Goal: Task Accomplishment & Management: Use online tool/utility

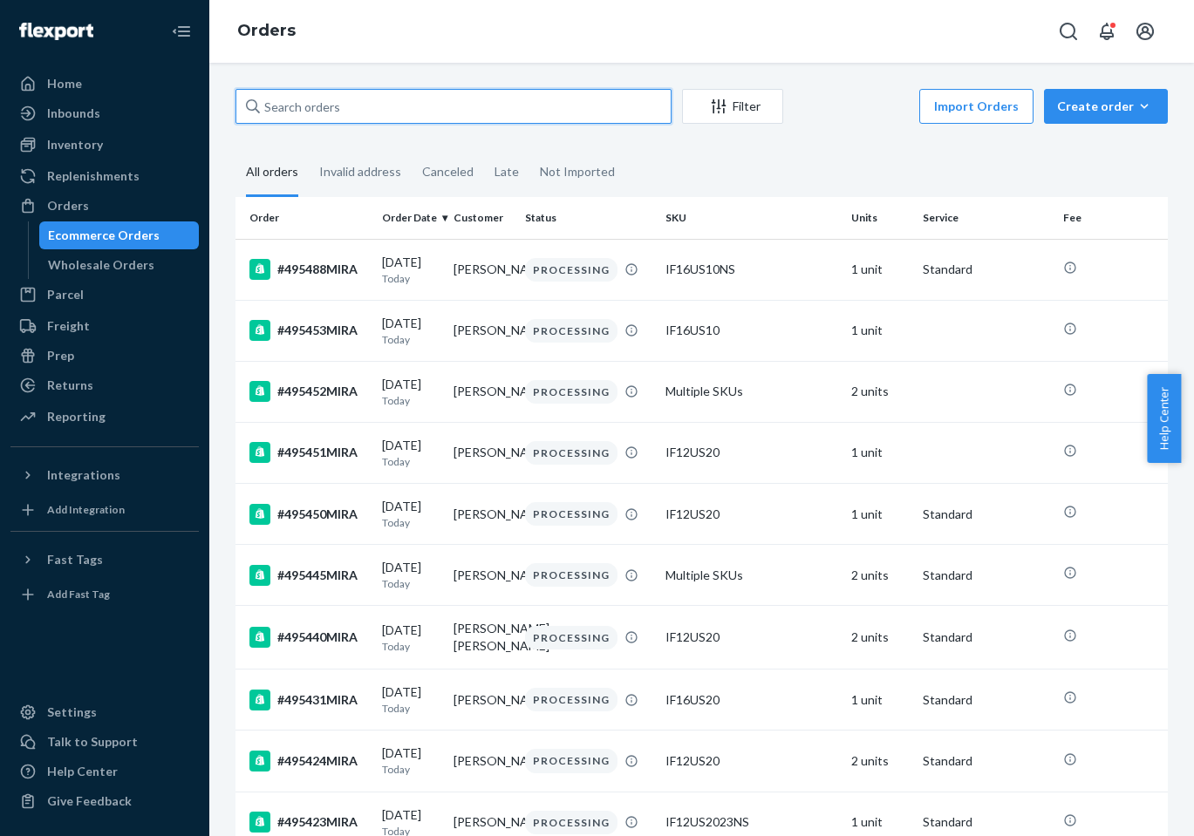
click at [412, 105] on input "text" at bounding box center [453, 106] width 436 height 35
paste input "[EMAIL_ADDRESS][DOMAIN_NAME]"
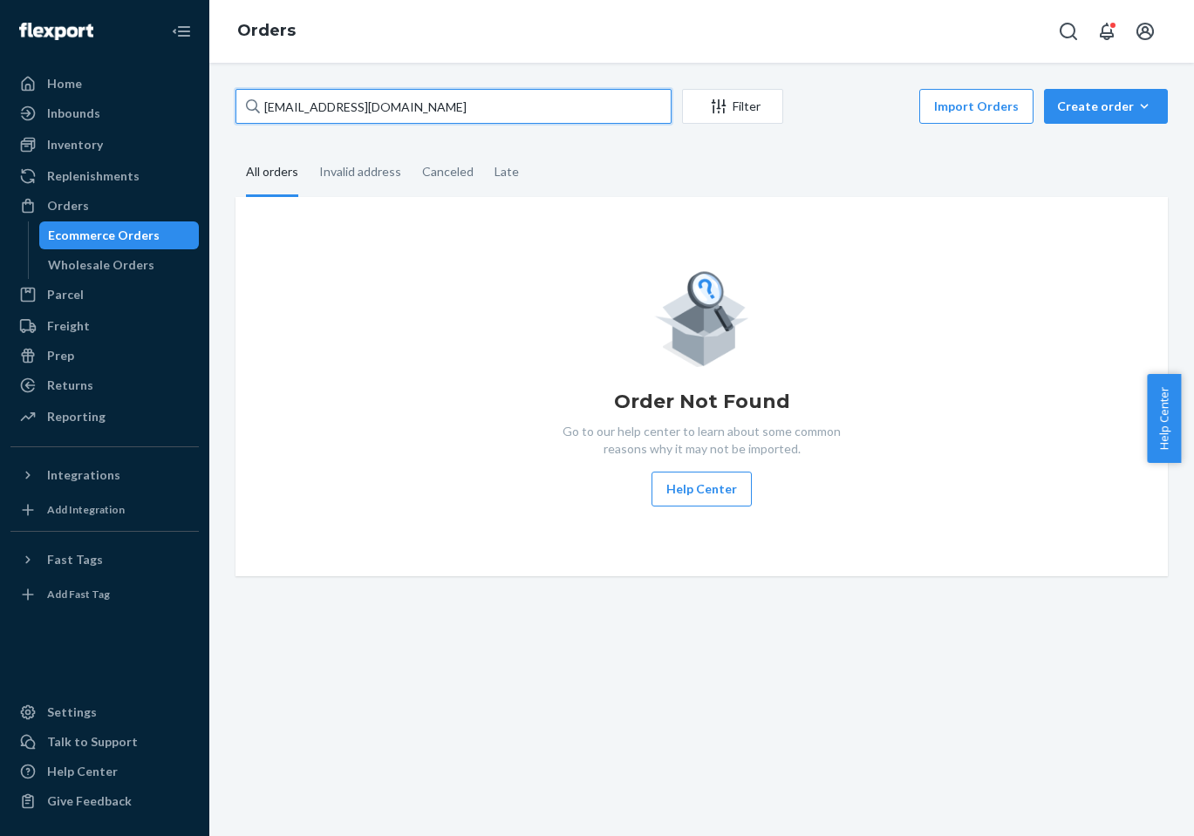
click at [458, 89] on input "helencen12@yahoo.com" at bounding box center [453, 106] width 436 height 35
click at [457, 89] on input "helencen12@yahoo.com" at bounding box center [453, 106] width 436 height 35
paste input "#494359MIRA"
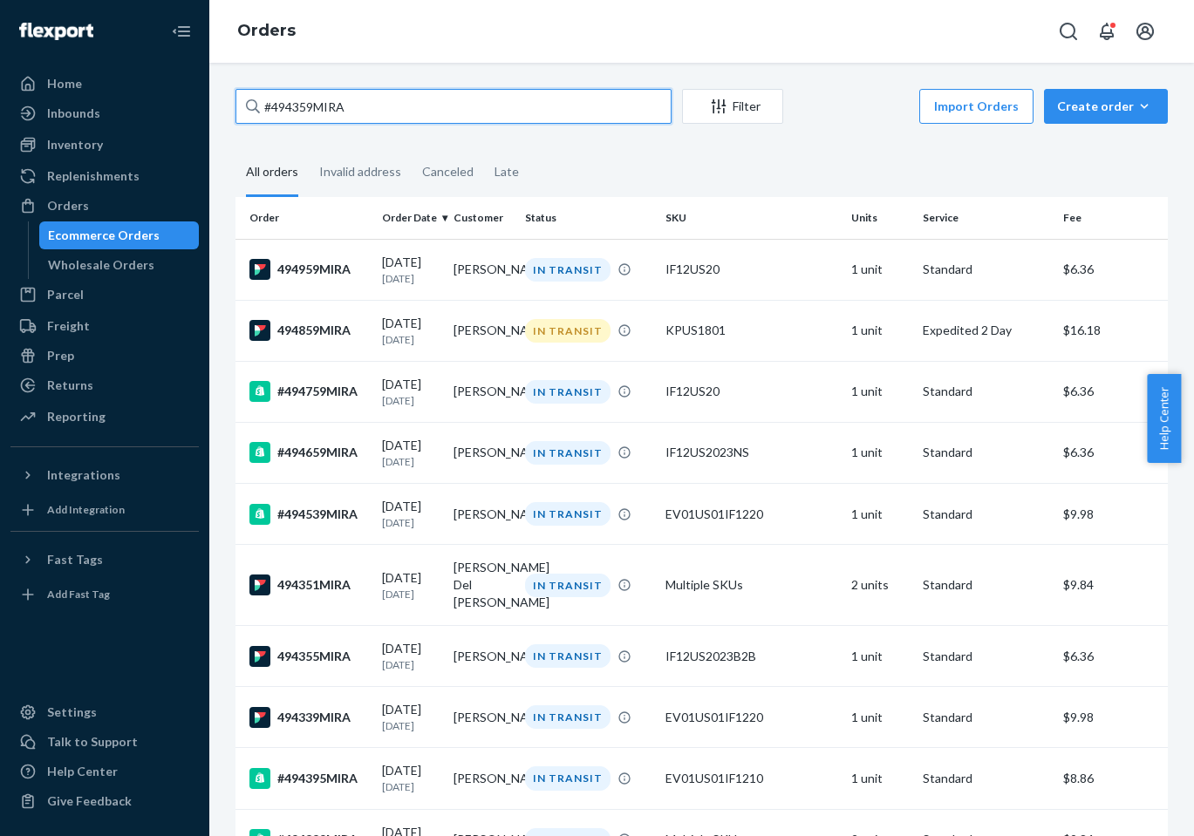
drag, startPoint x: 268, startPoint y: 108, endPoint x: 348, endPoint y: 137, distance: 85.2
click at [270, 111] on input "#494359MIRA" at bounding box center [453, 106] width 436 height 35
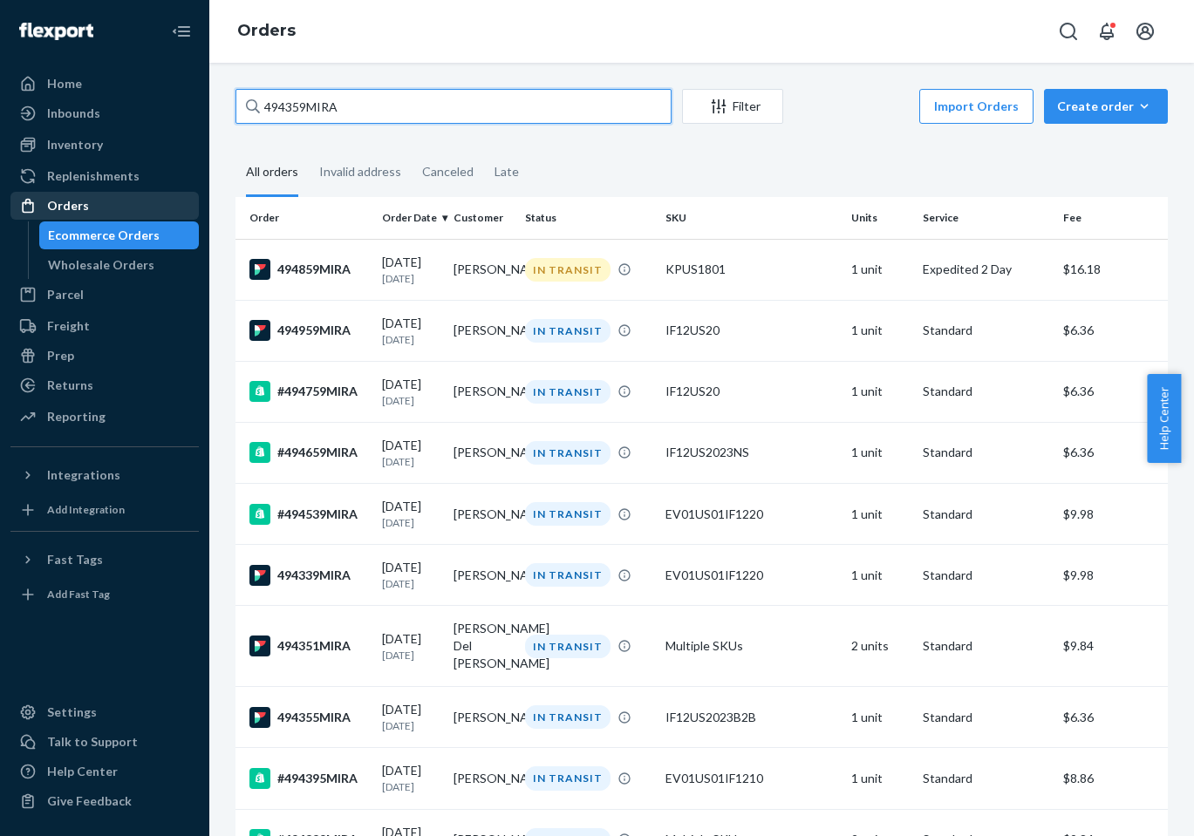
type input "494359MIRA"
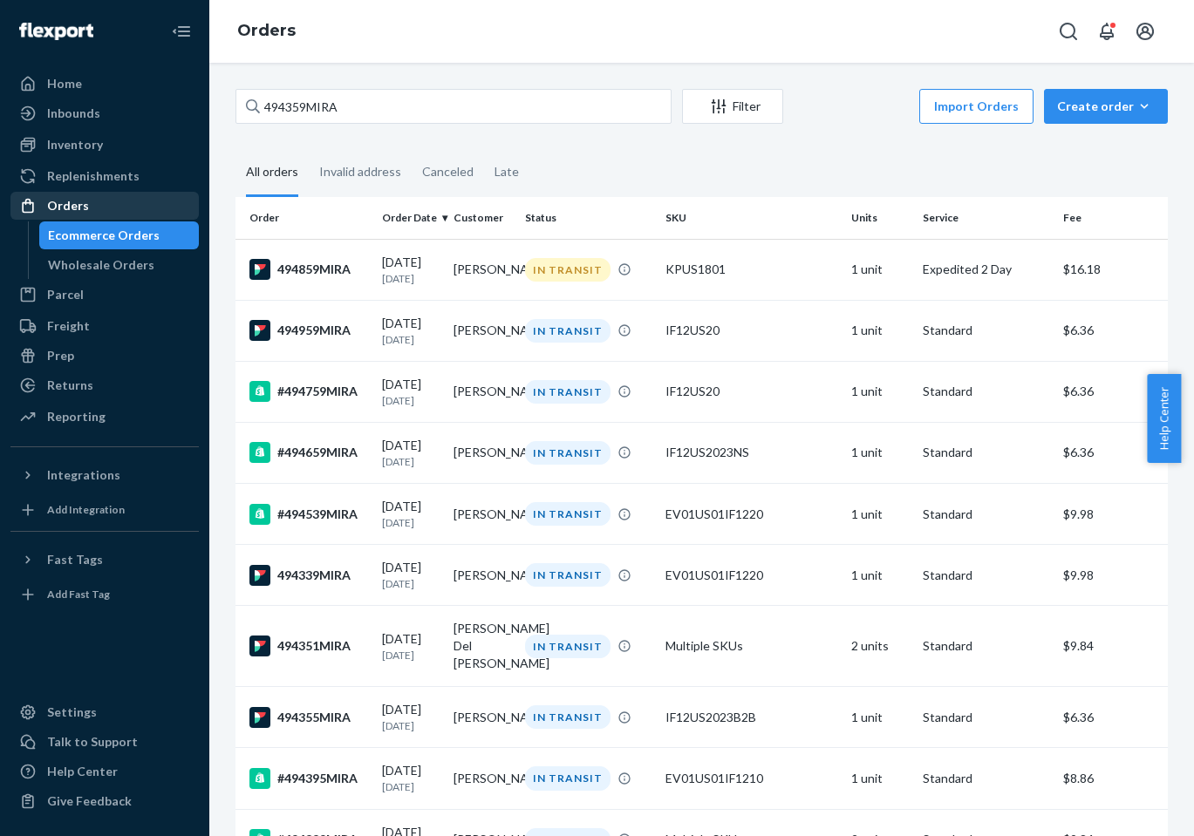
click at [134, 198] on div "Orders" at bounding box center [104, 206] width 185 height 24
click at [134, 203] on div "Orders" at bounding box center [104, 206] width 185 height 24
click at [135, 209] on div "Orders" at bounding box center [104, 206] width 185 height 24
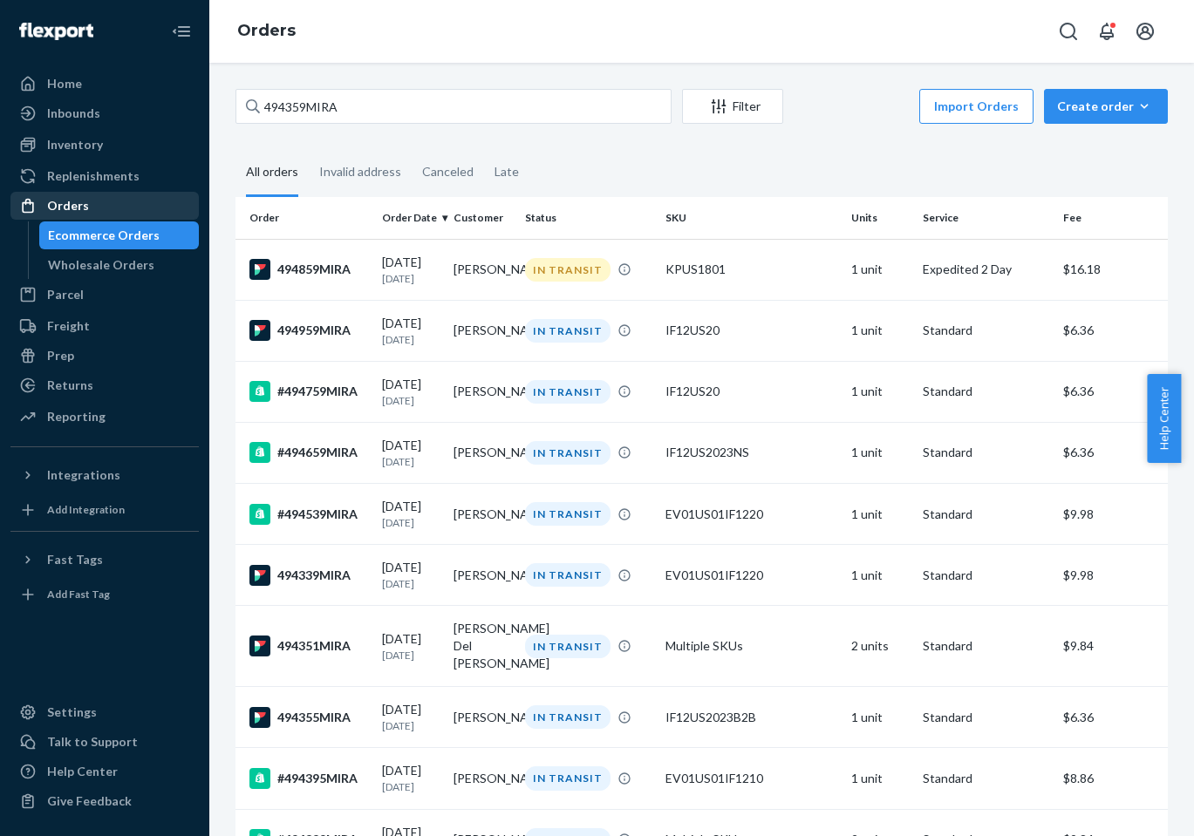
click at [135, 209] on div "Orders" at bounding box center [104, 206] width 185 height 24
click at [134, 219] on link "Orders" at bounding box center [104, 206] width 188 height 28
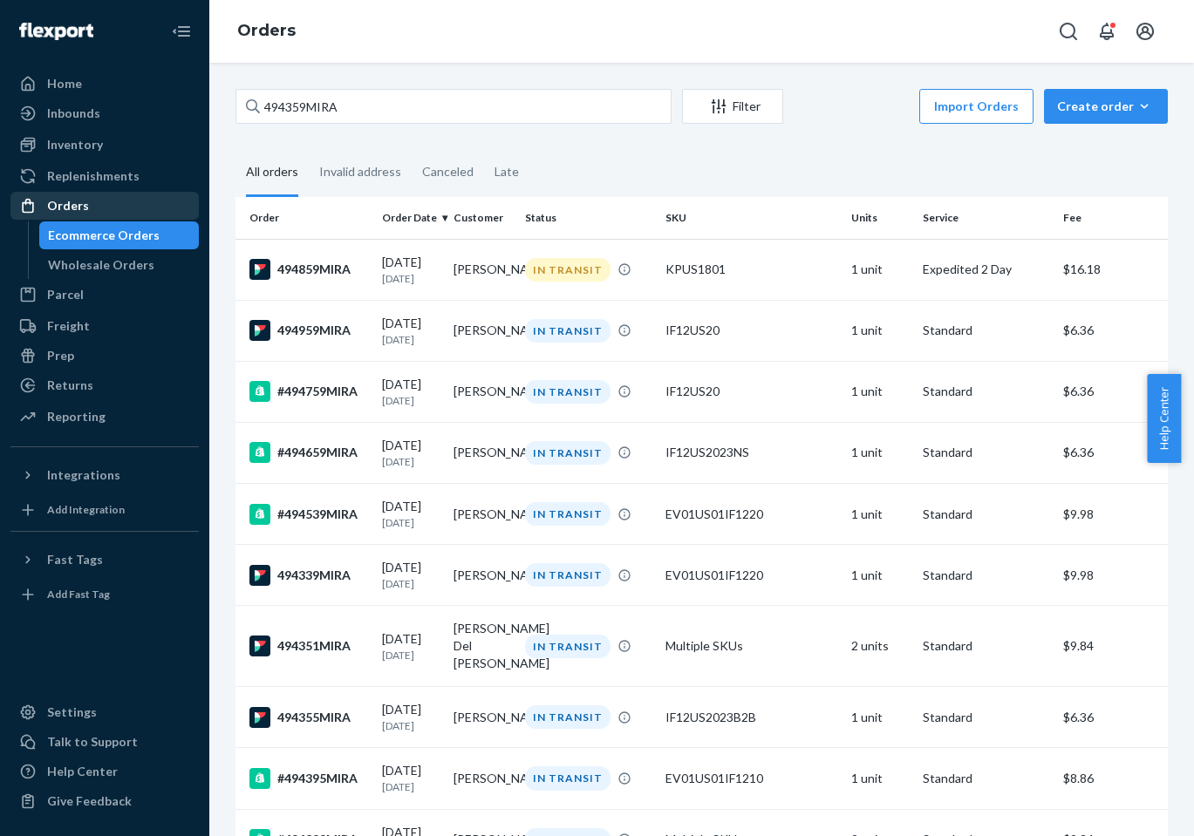
click at [94, 194] on div "Orders" at bounding box center [104, 206] width 185 height 24
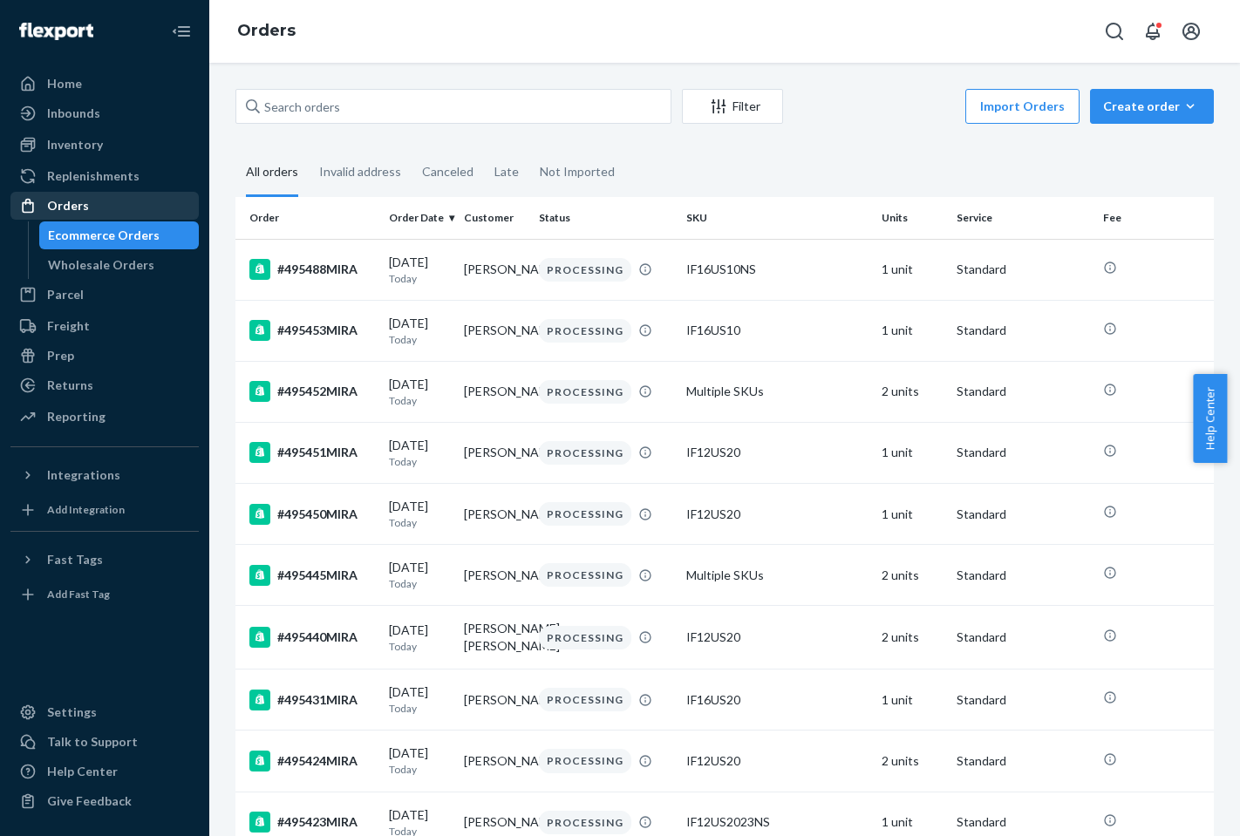
click at [148, 200] on div "Orders" at bounding box center [104, 206] width 185 height 24
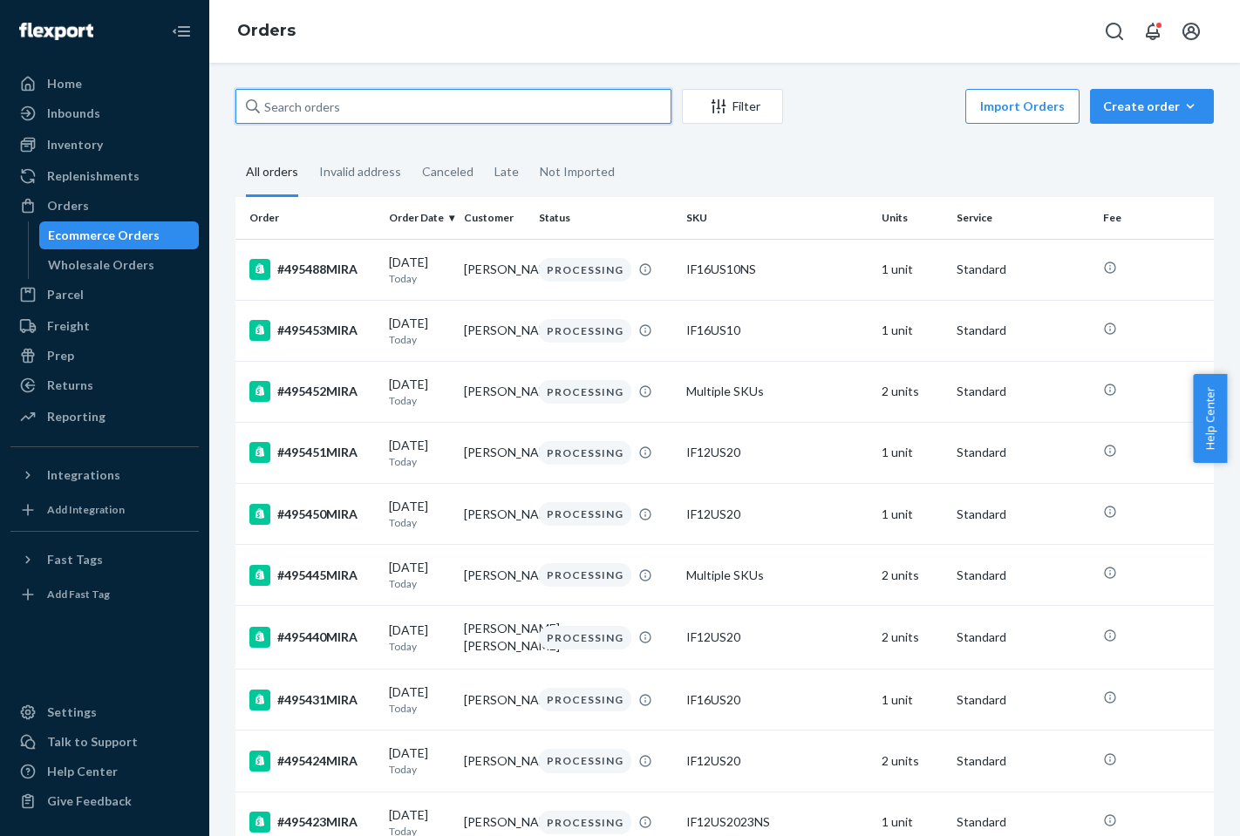
click at [384, 110] on input "text" at bounding box center [453, 106] width 436 height 35
paste input "#494359MIRA"
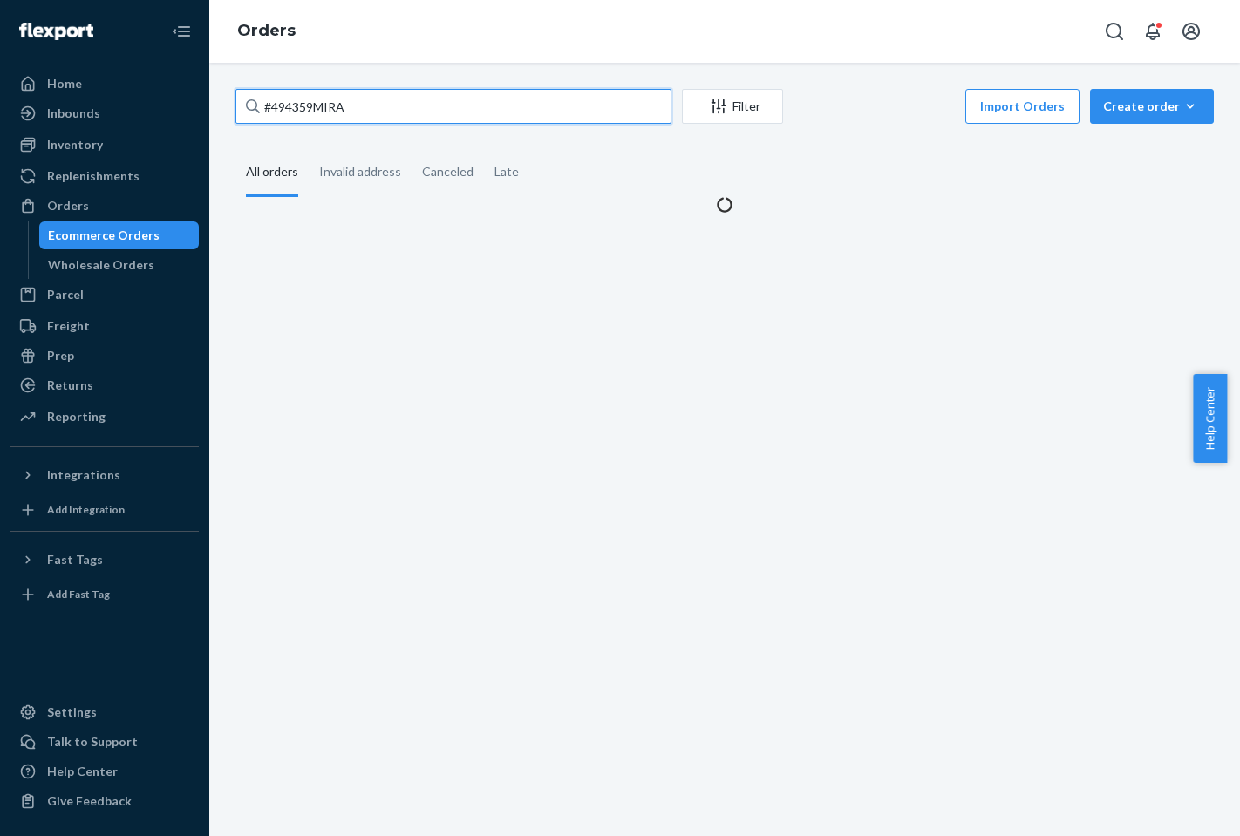
drag, startPoint x: 272, startPoint y: 113, endPoint x: 478, endPoint y: 142, distance: 207.9
click at [272, 113] on input "#494359MIRA" at bounding box center [453, 106] width 436 height 35
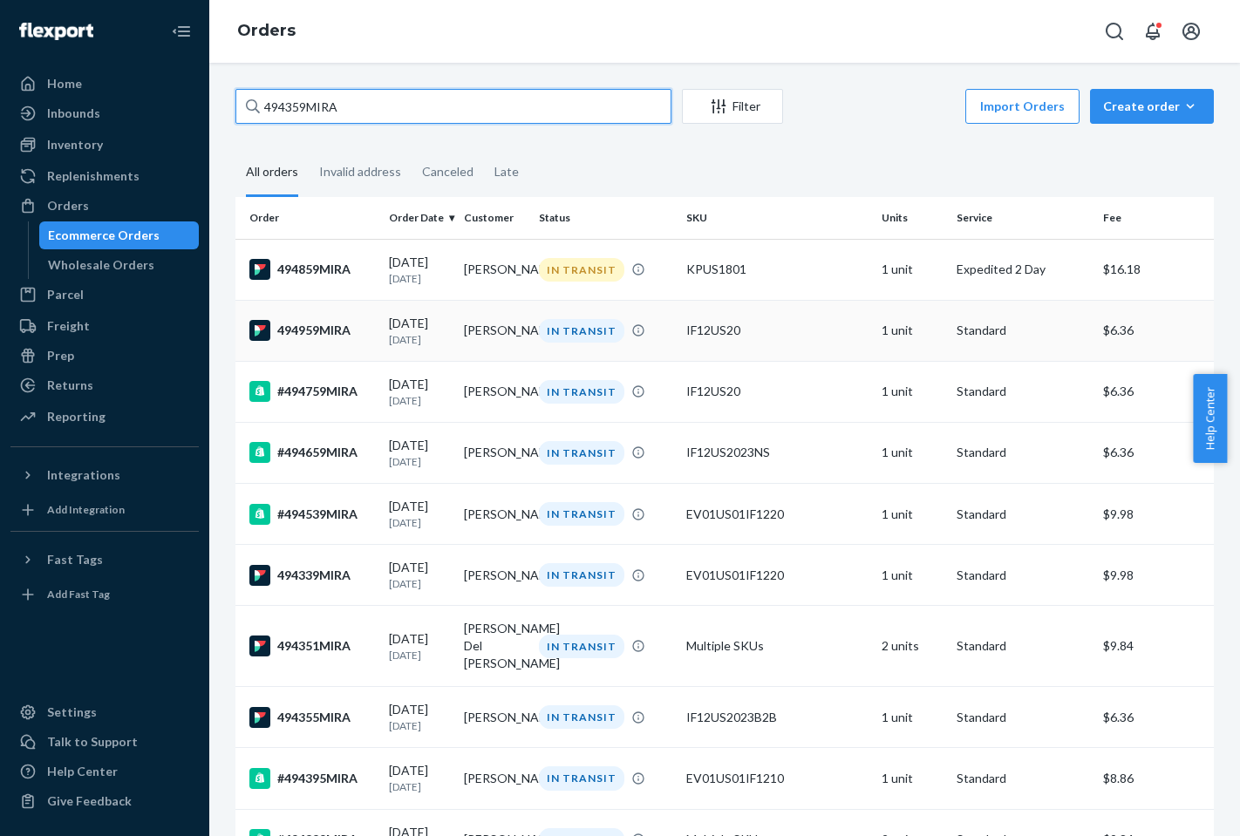
type input "494359MIRA"
drag, startPoint x: 320, startPoint y: 340, endPoint x: 342, endPoint y: 316, distance: 32.7
click at [320, 340] on div "494959MIRA" at bounding box center [312, 330] width 126 height 21
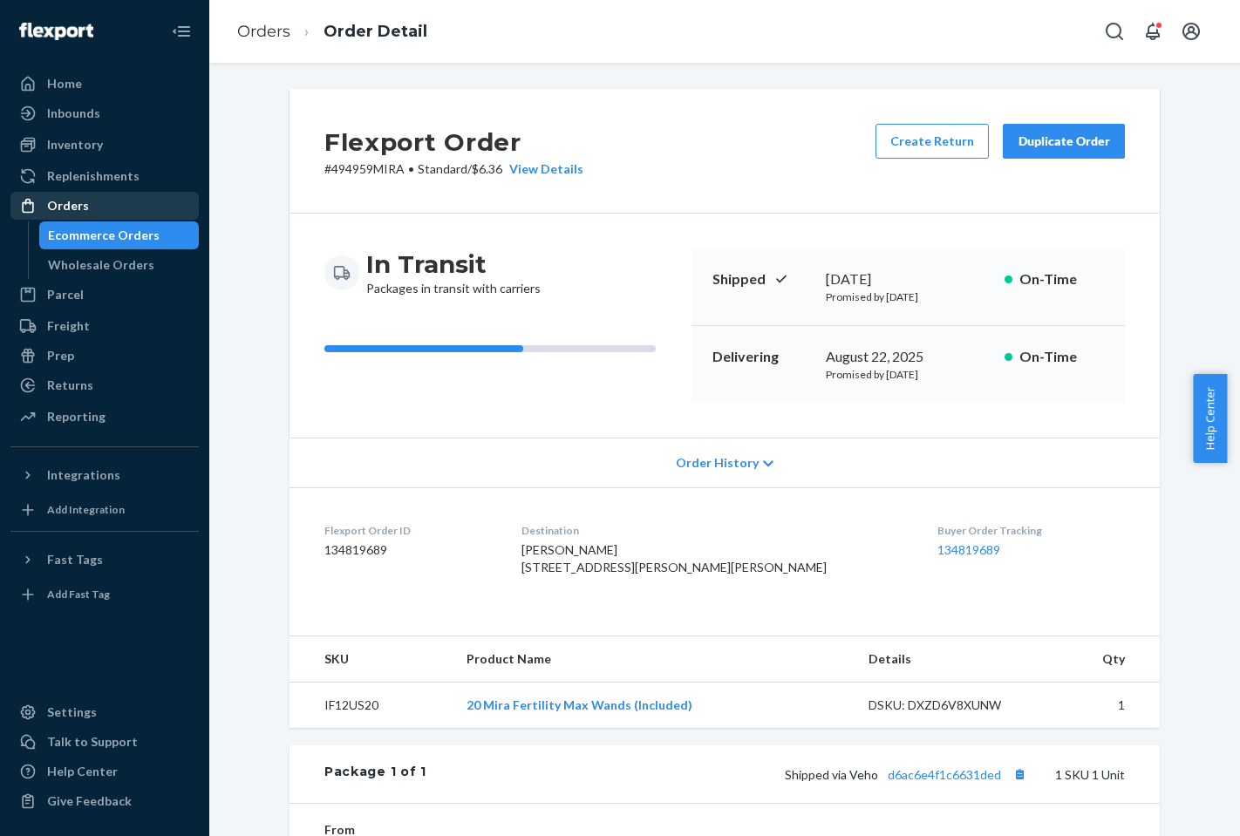
click at [88, 210] on div "Orders" at bounding box center [104, 206] width 185 height 24
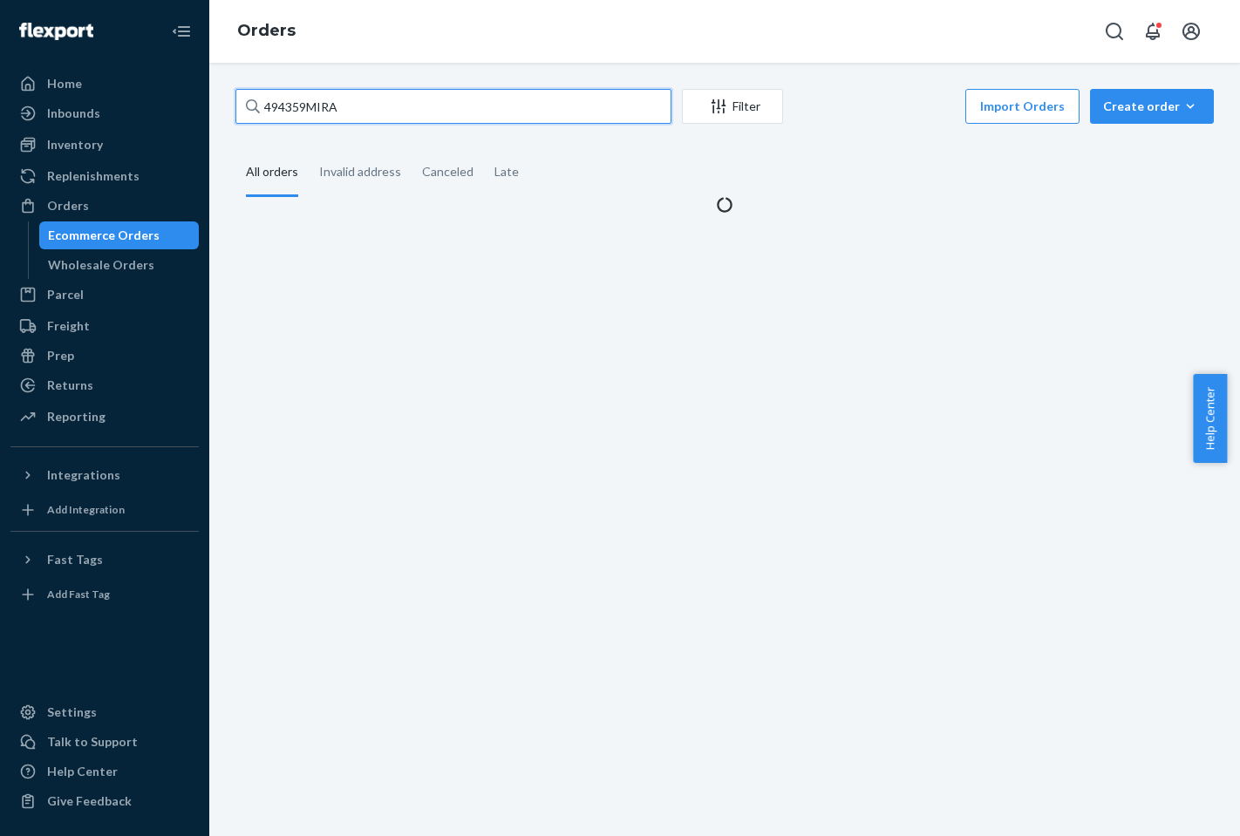
click at [388, 101] on input "494359MIRA" at bounding box center [453, 106] width 436 height 35
click at [388, 100] on input "494359MIRA" at bounding box center [453, 106] width 436 height 35
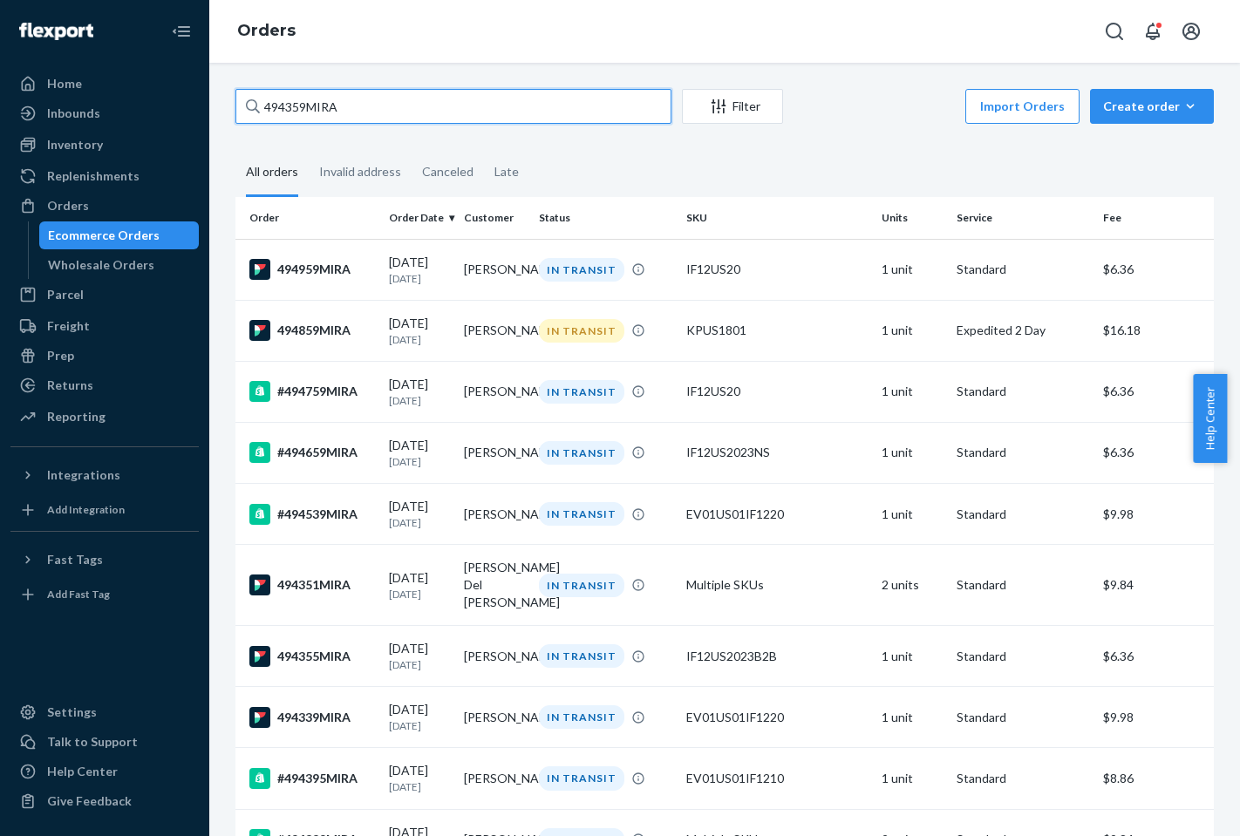
click at [406, 104] on input "494359MIRA" at bounding box center [453, 106] width 436 height 35
paste input "8576"
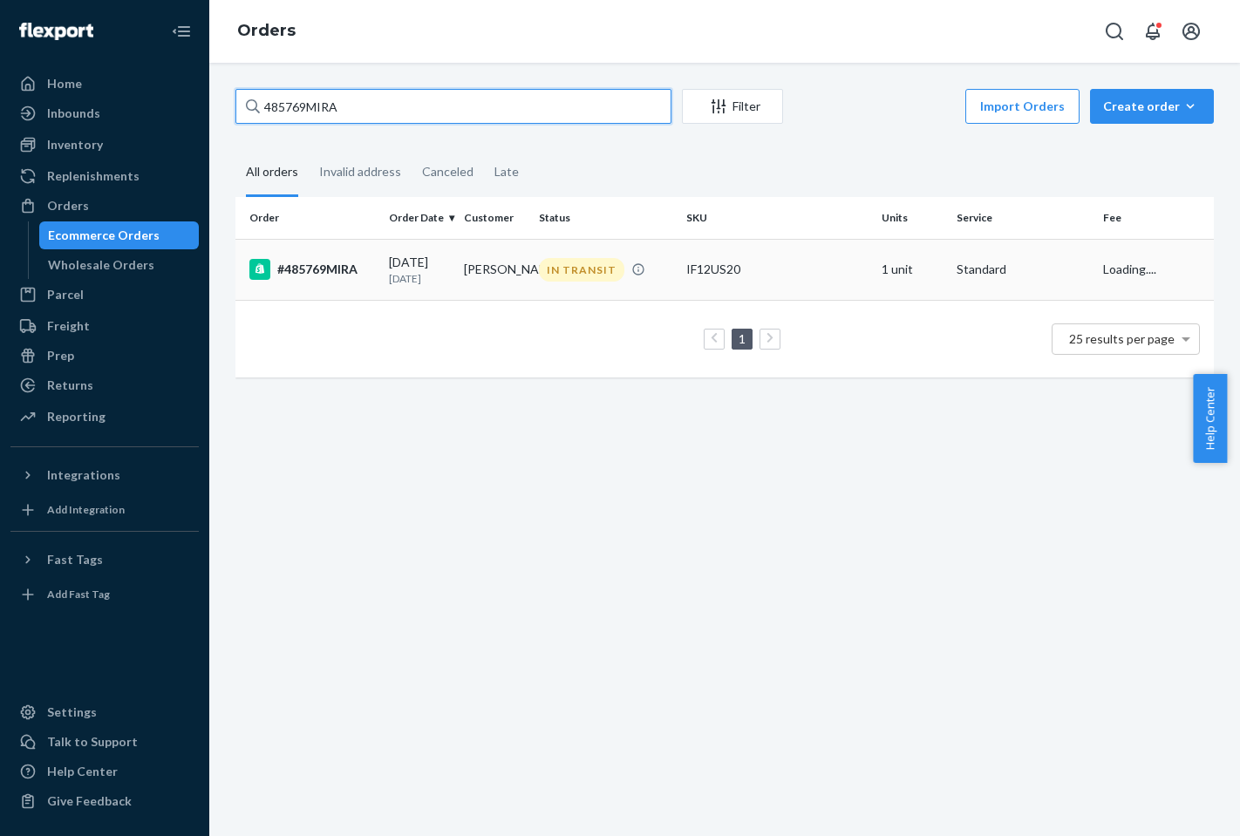
type input "485769MIRA"
click at [323, 263] on div "#485769MIRA" at bounding box center [312, 269] width 126 height 21
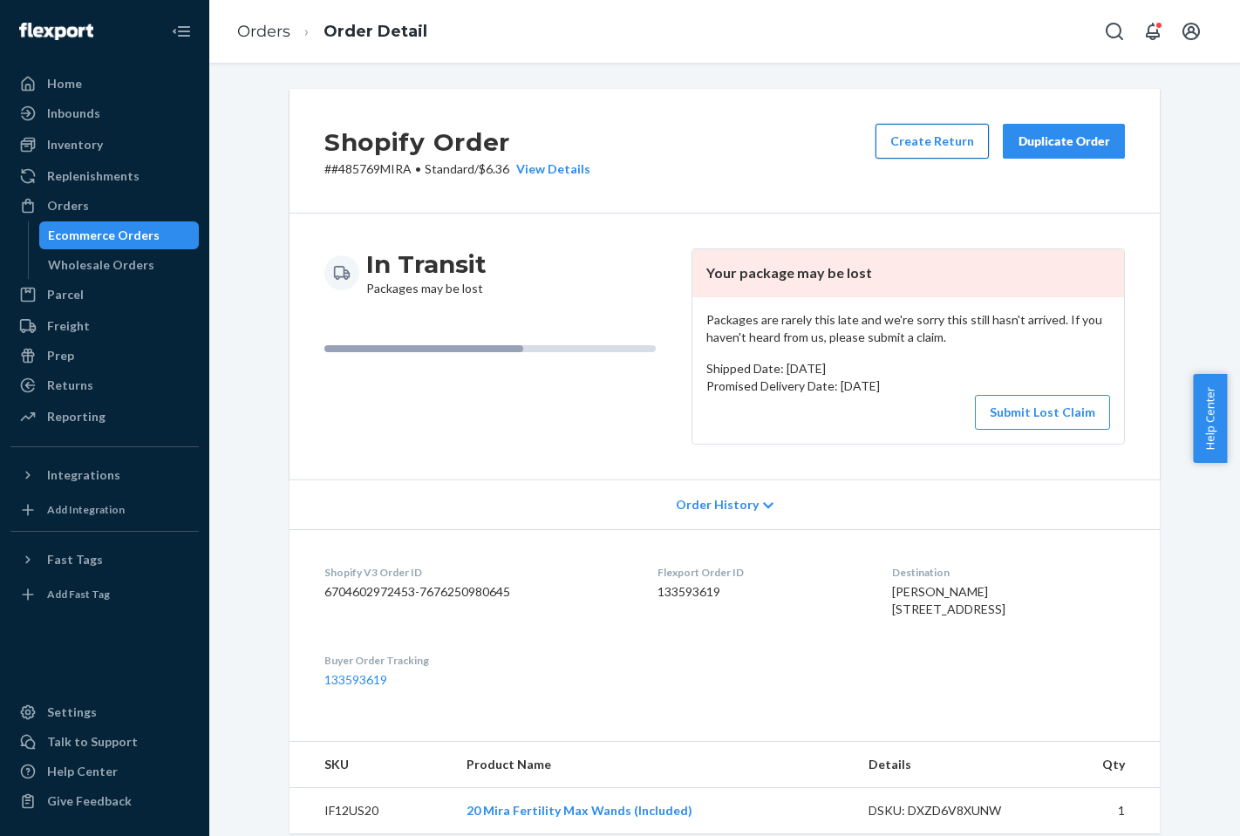
click at [932, 150] on button "Create Return" at bounding box center [932, 141] width 113 height 35
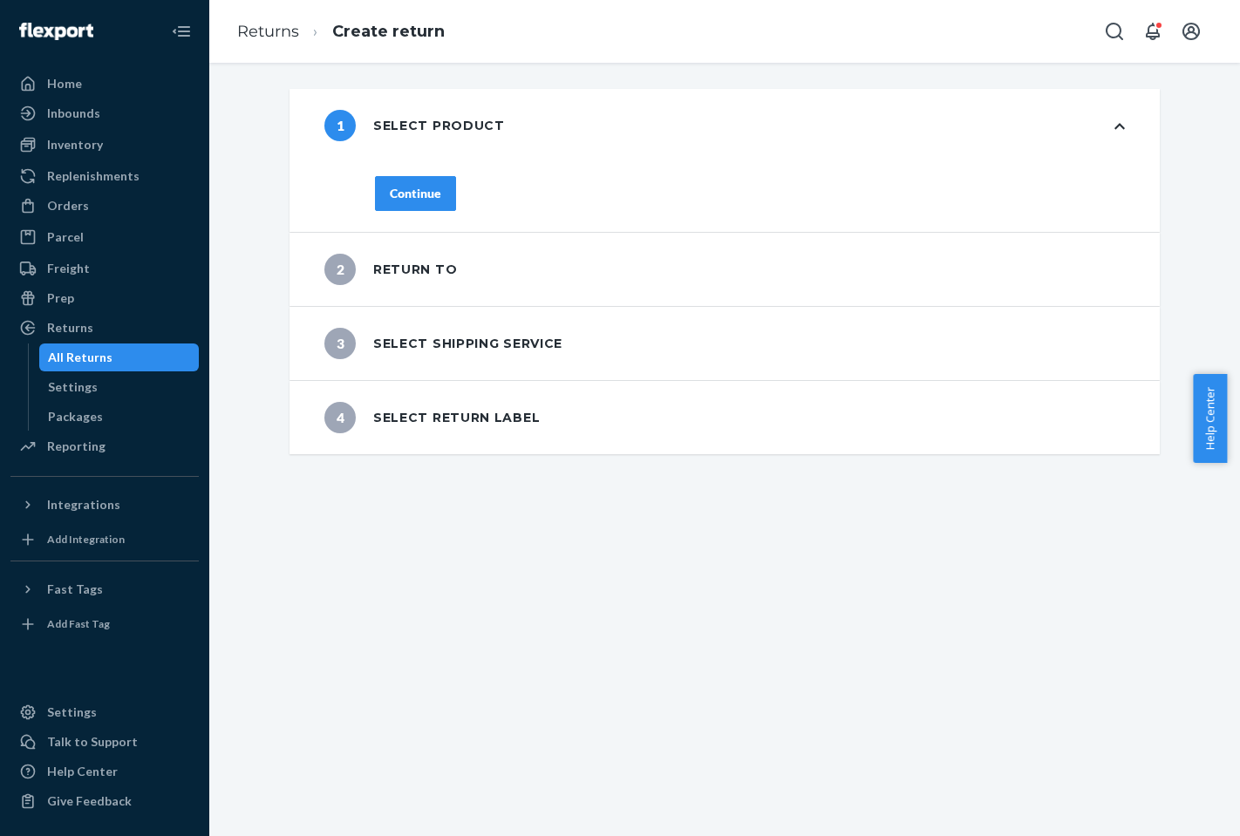
click at [437, 194] on button "Continue" at bounding box center [415, 193] width 81 height 35
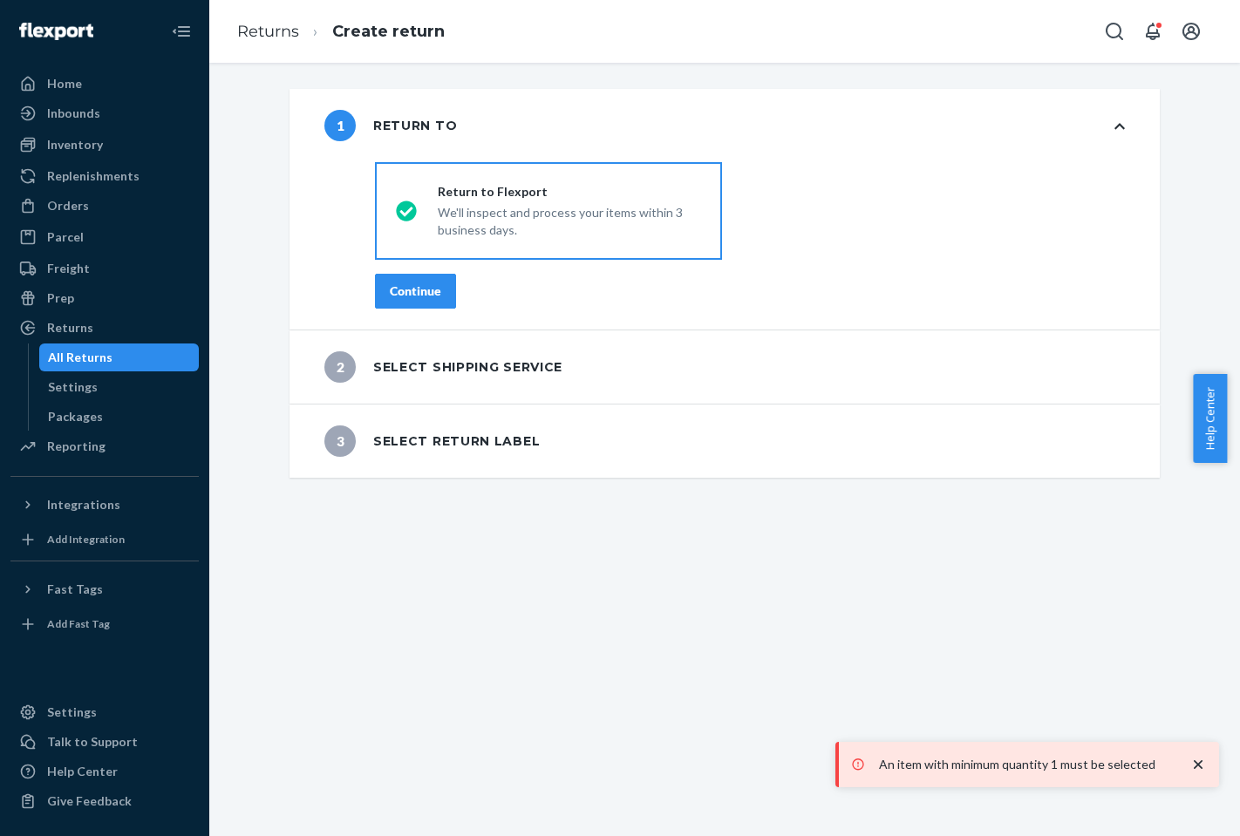
click at [419, 287] on div "Continue" at bounding box center [415, 291] width 51 height 17
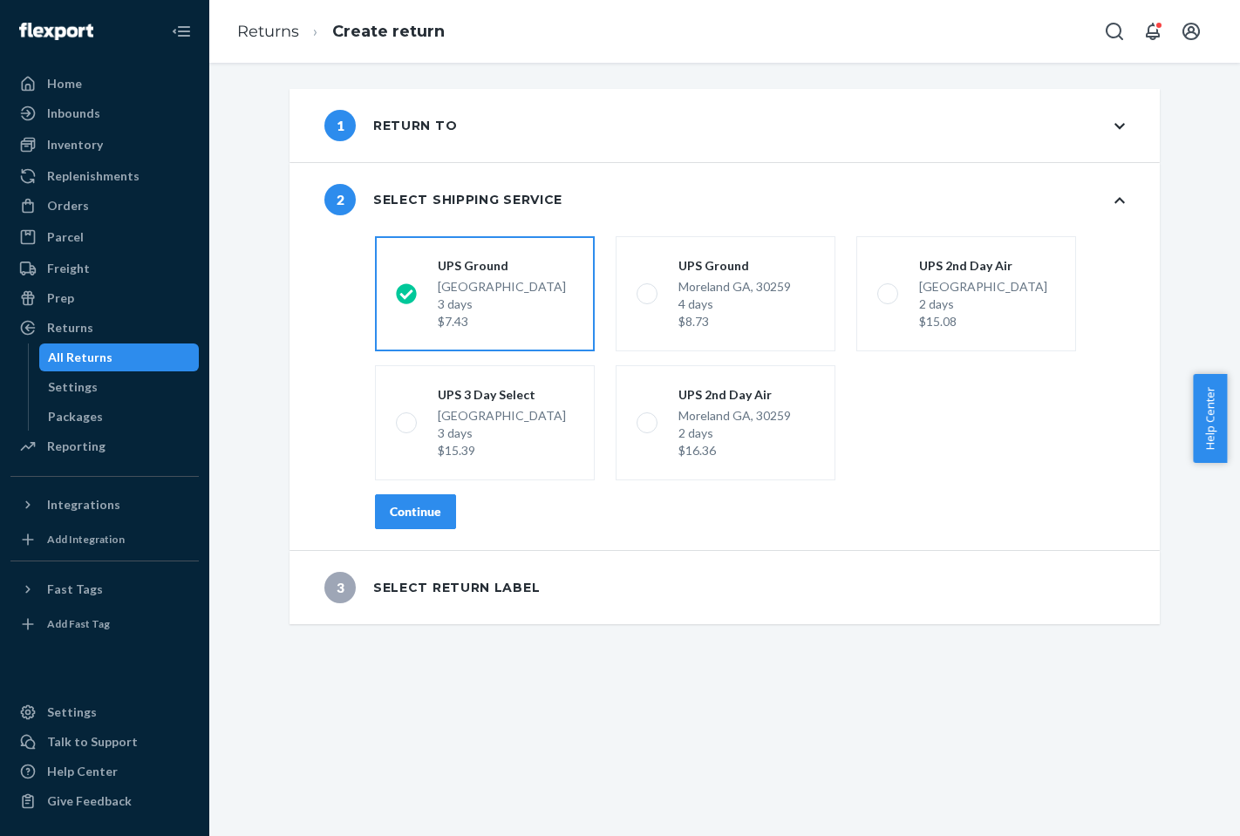
click at [709, 122] on div "1 Return to" at bounding box center [725, 125] width 870 height 73
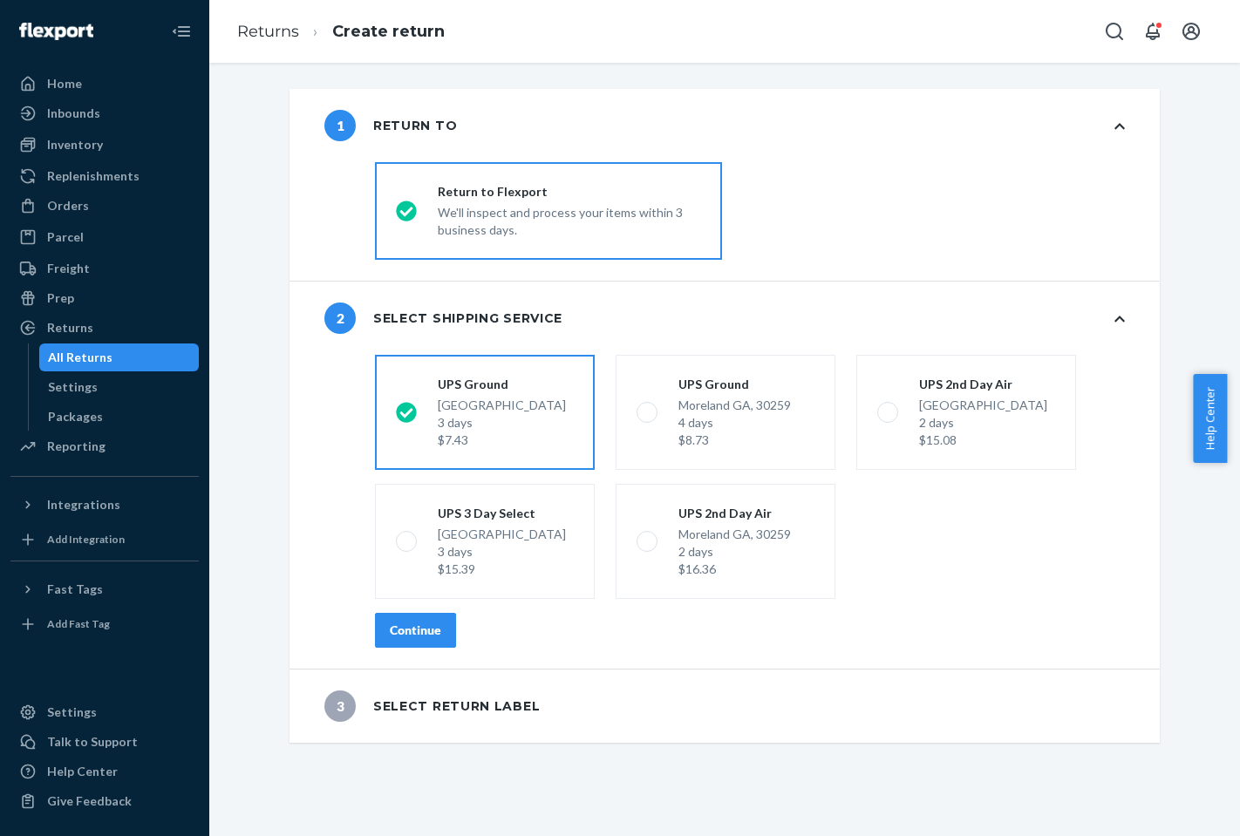
click at [390, 631] on div "Continue" at bounding box center [415, 630] width 51 height 17
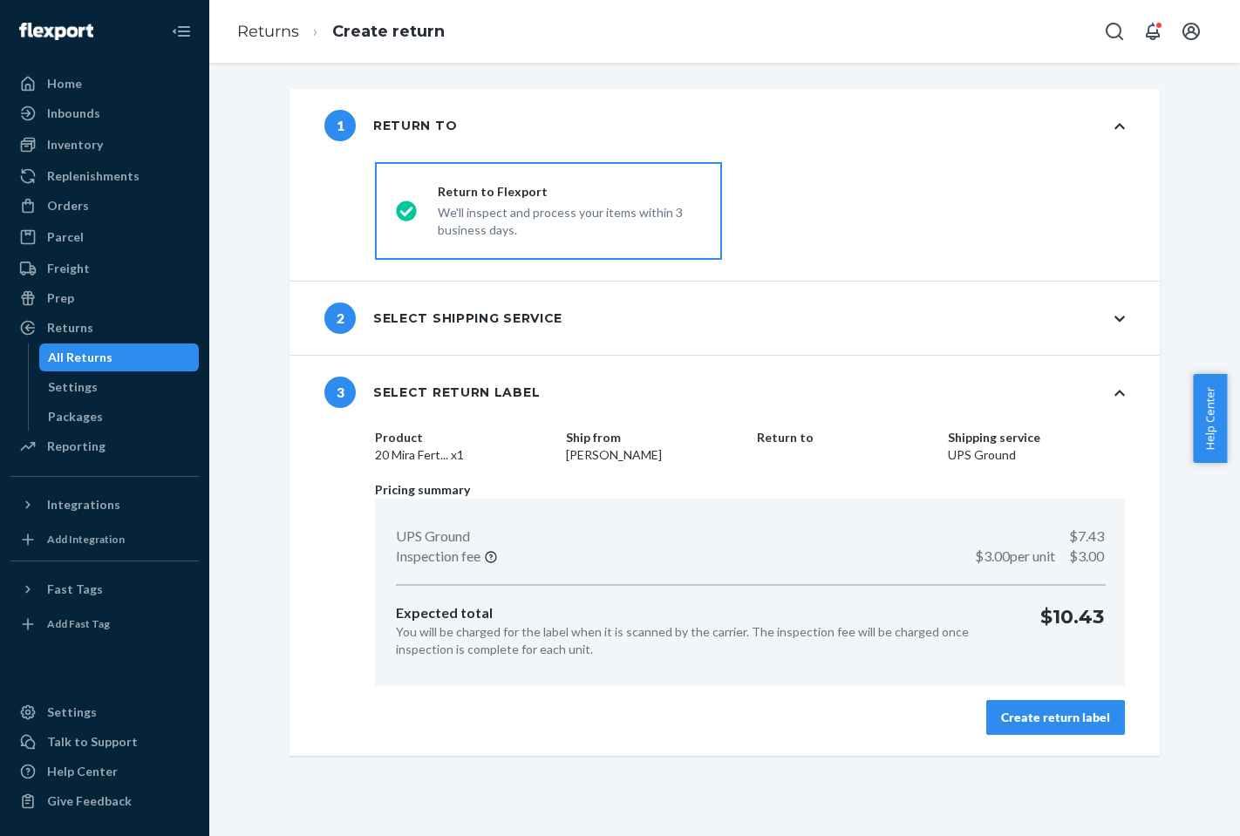
click at [1071, 723] on div "Create return label" at bounding box center [1055, 717] width 109 height 17
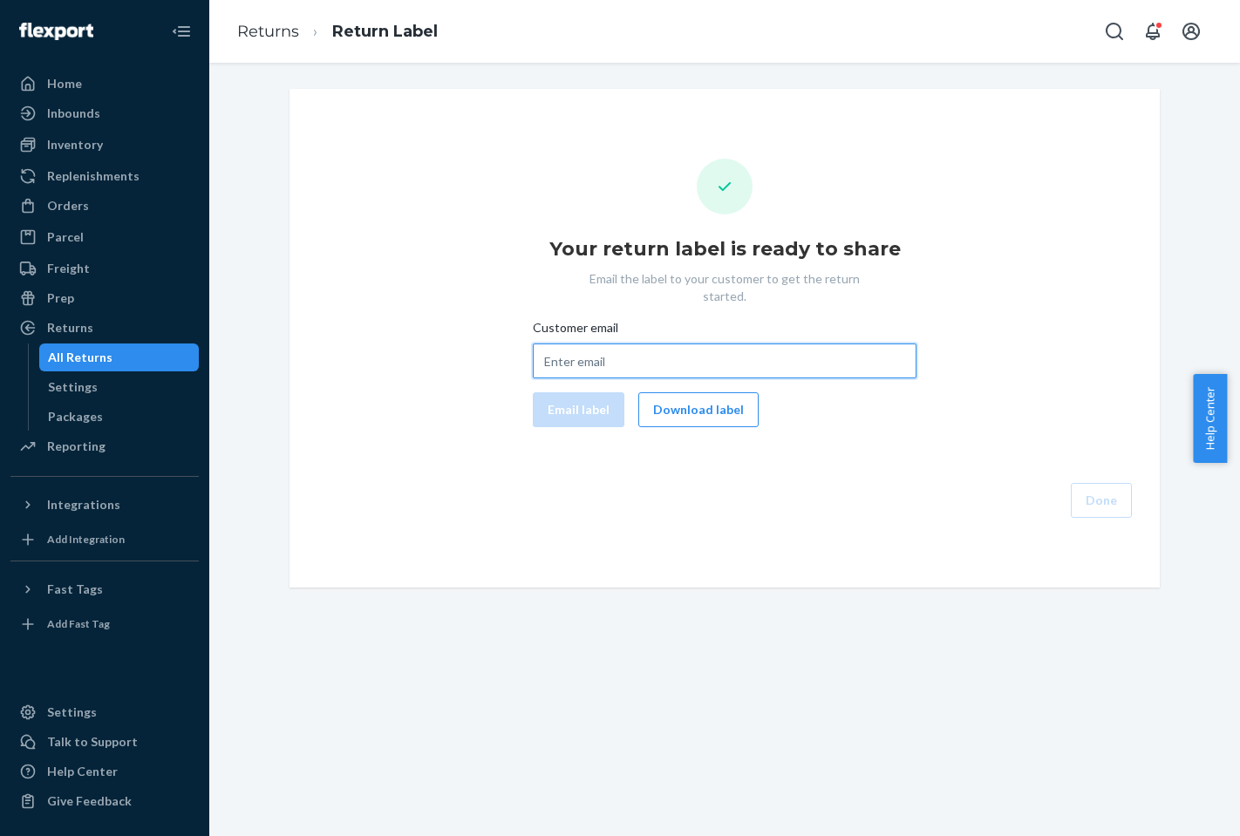
click at [812, 344] on input "Customer email" at bounding box center [725, 361] width 384 height 35
paste input "485769MIRA"
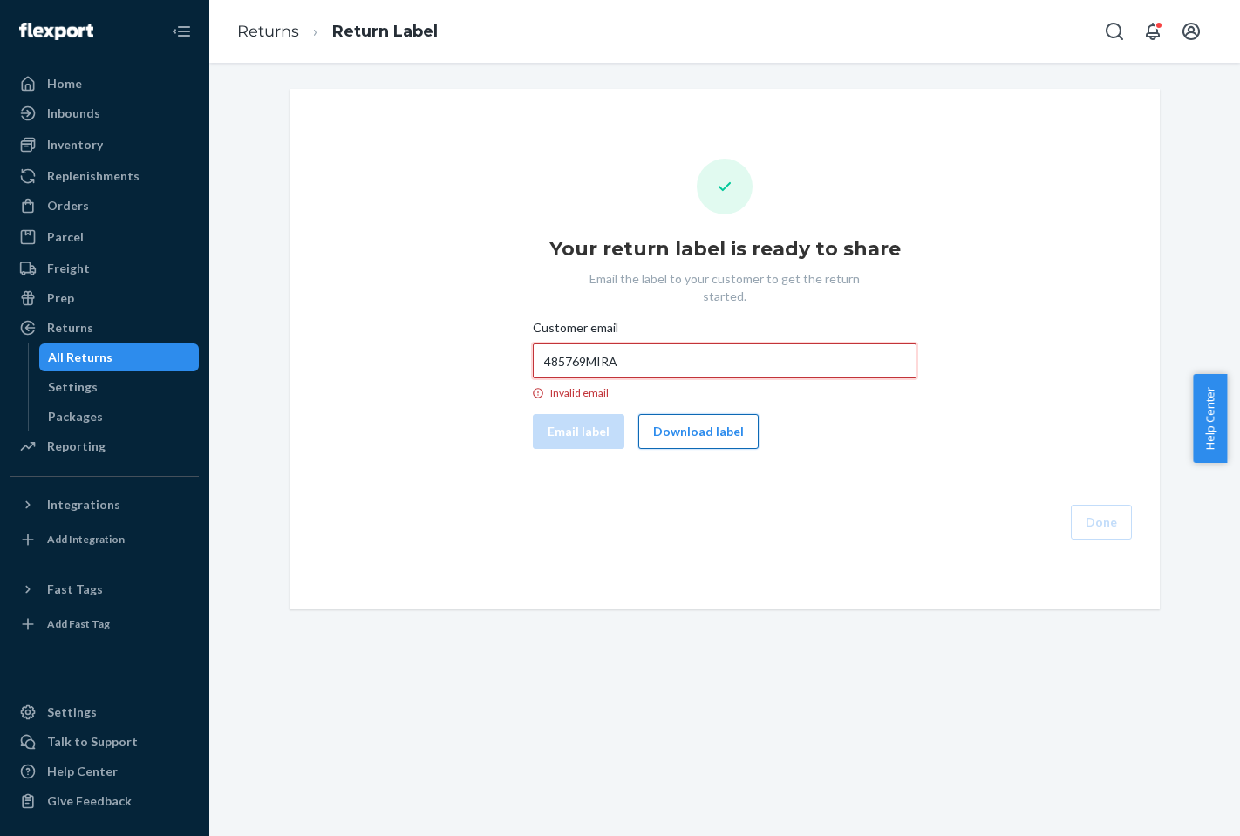
type input "485769MIRA"
click at [715, 414] on button "Download label" at bounding box center [698, 431] width 120 height 35
